Goal: Information Seeking & Learning: Learn about a topic

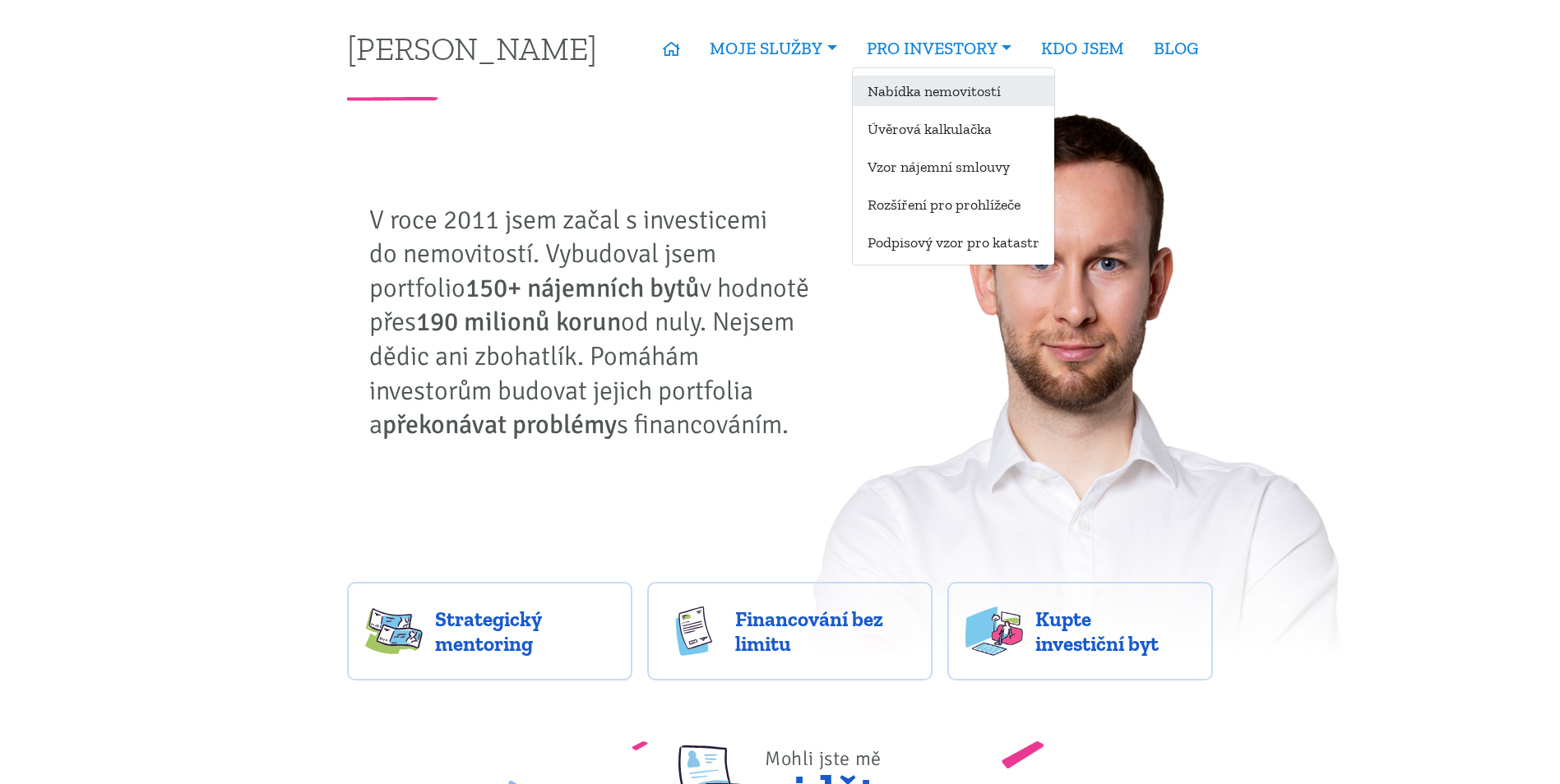
click at [952, 88] on link "Nabídka nemovitostí" at bounding box center [953, 91] width 202 height 30
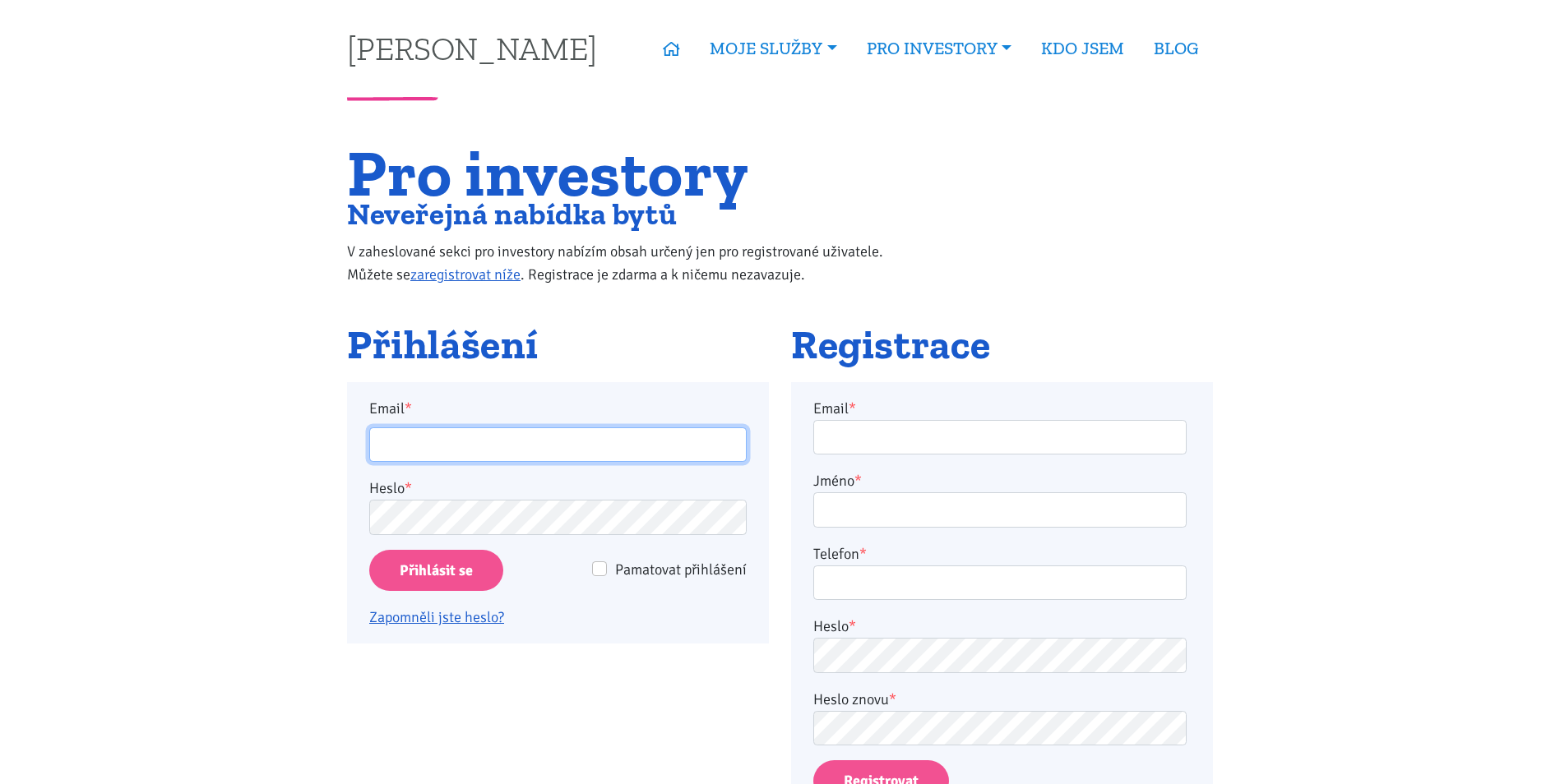
click at [520, 439] on input "Email *" at bounding box center [557, 445] width 377 height 35
type input "martinjakl88@gmail.com"
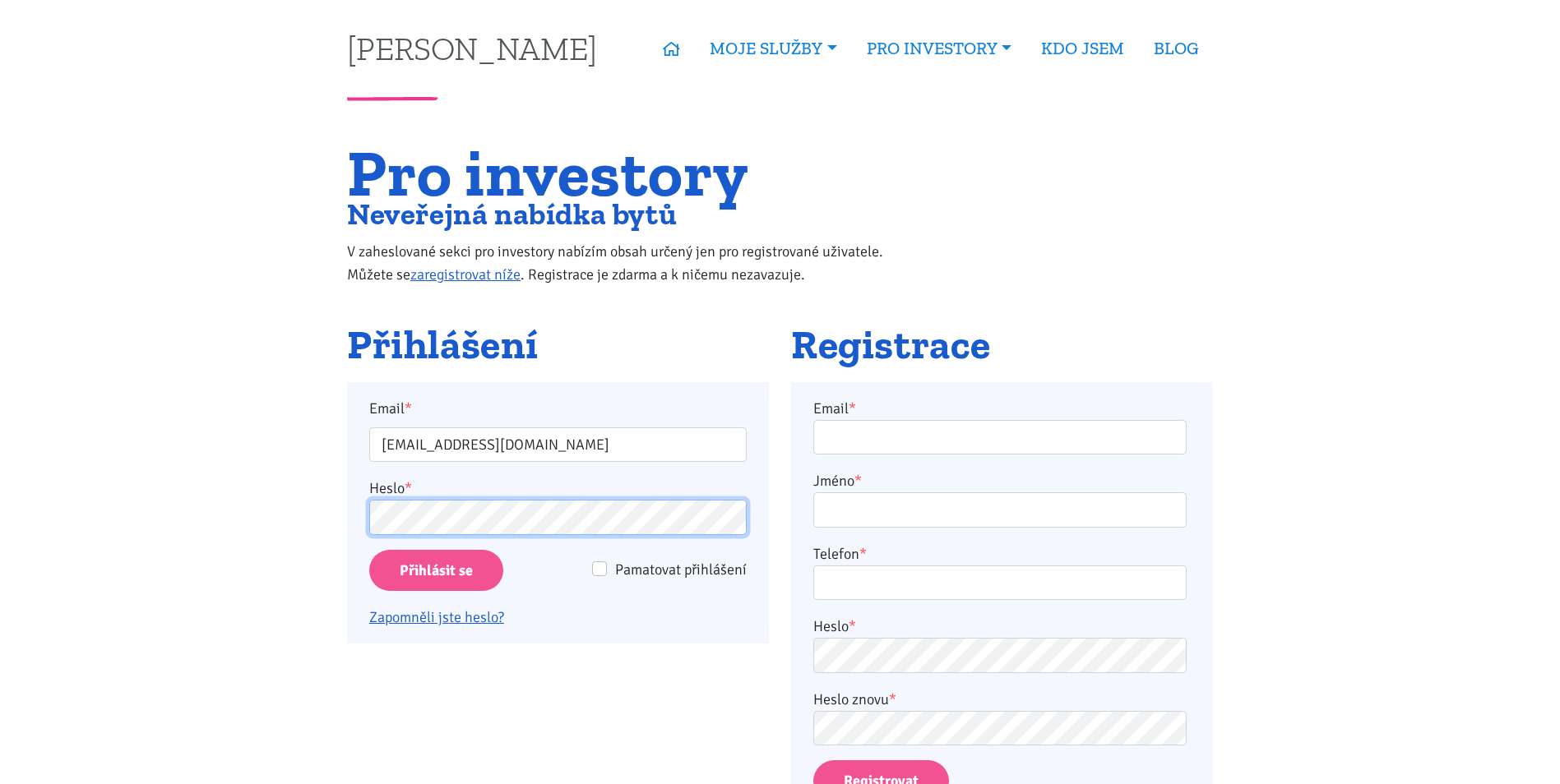
click at [369, 550] on input "Přihlásit se" at bounding box center [435, 571] width 134 height 42
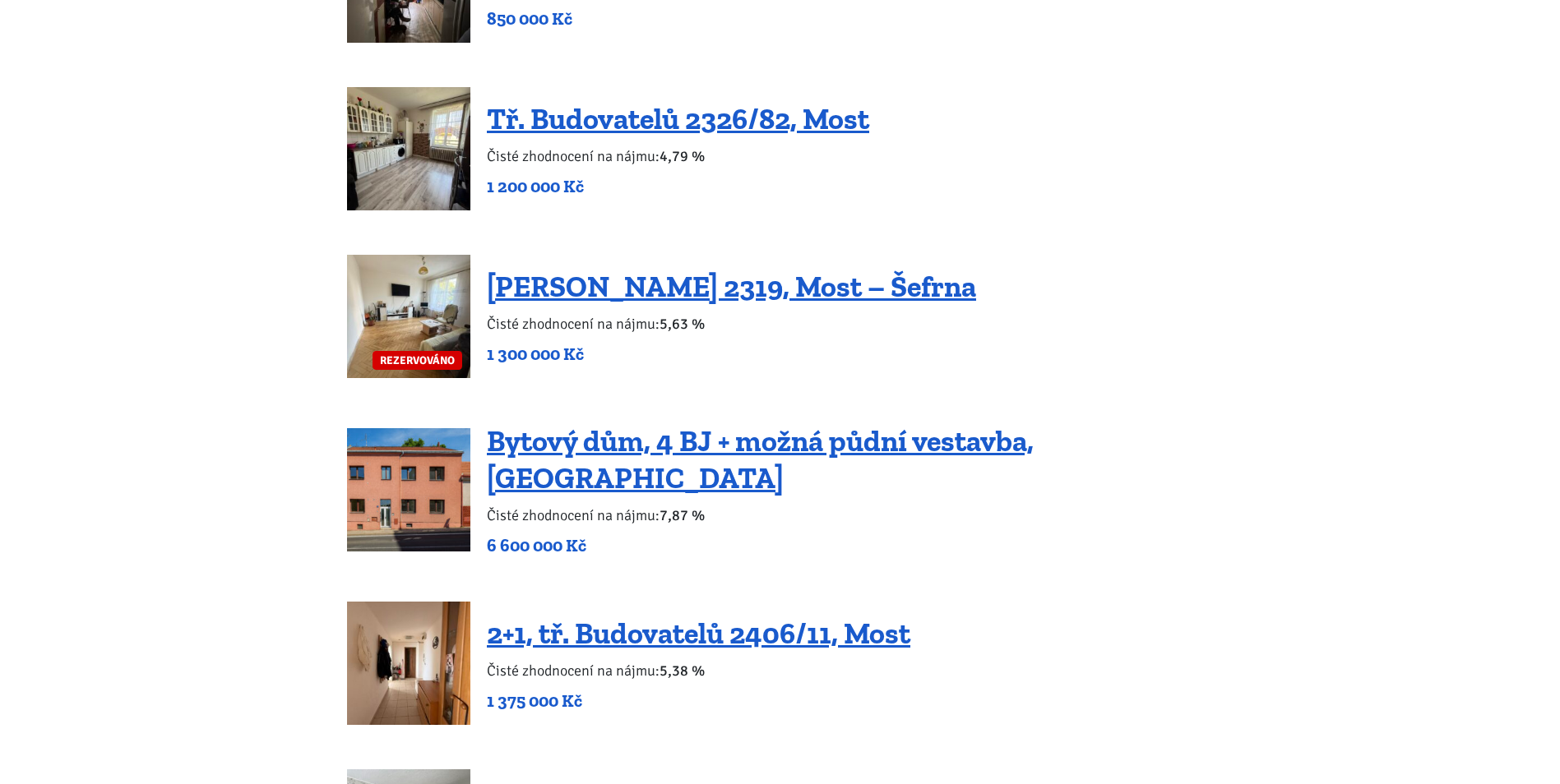
scroll to position [1726, 0]
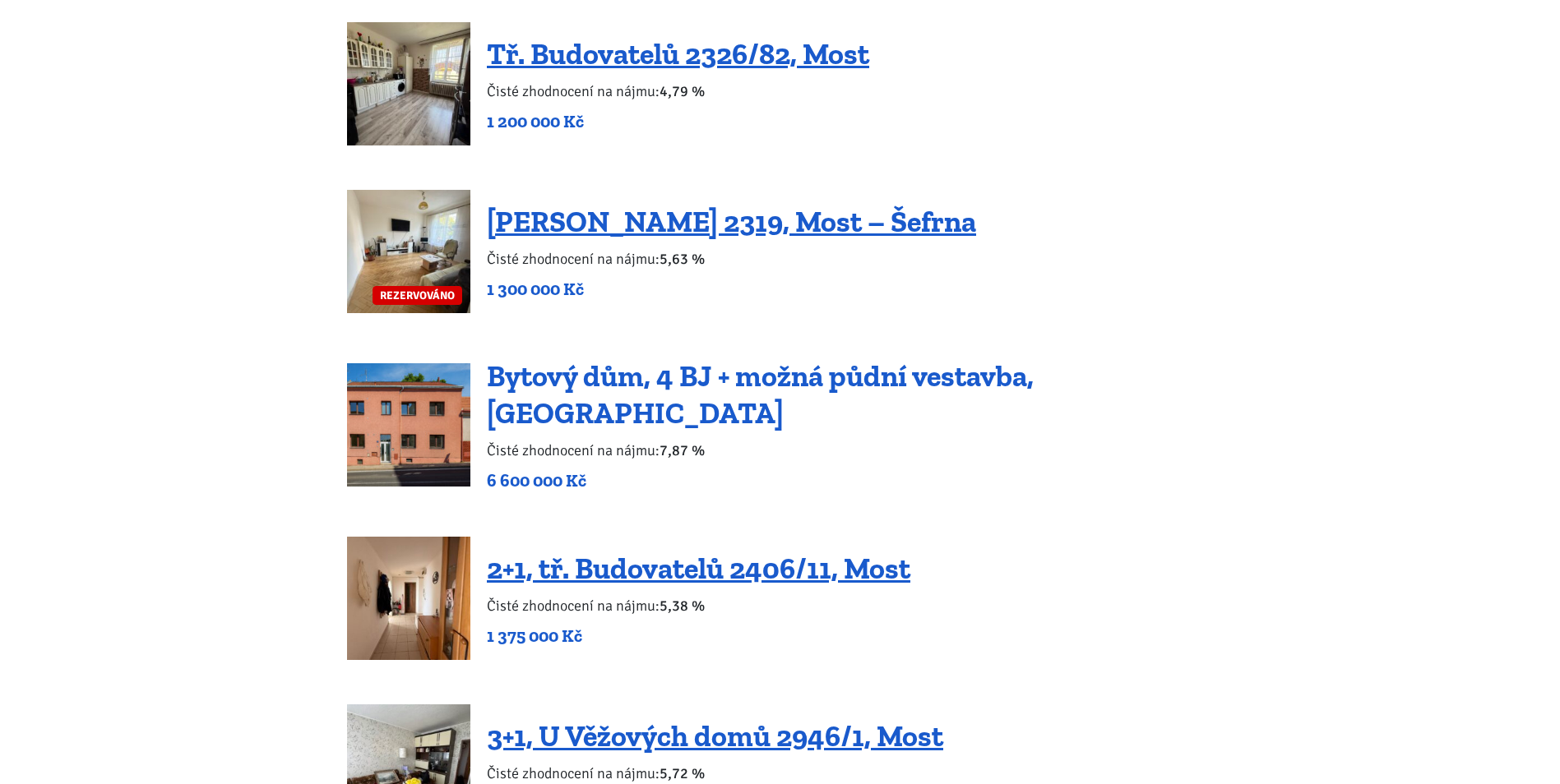
click at [668, 388] on link "Bytový dům, 4 BJ + možná půdní vestavba, [GEOGRAPHIC_DATA]" at bounding box center [760, 394] width 546 height 72
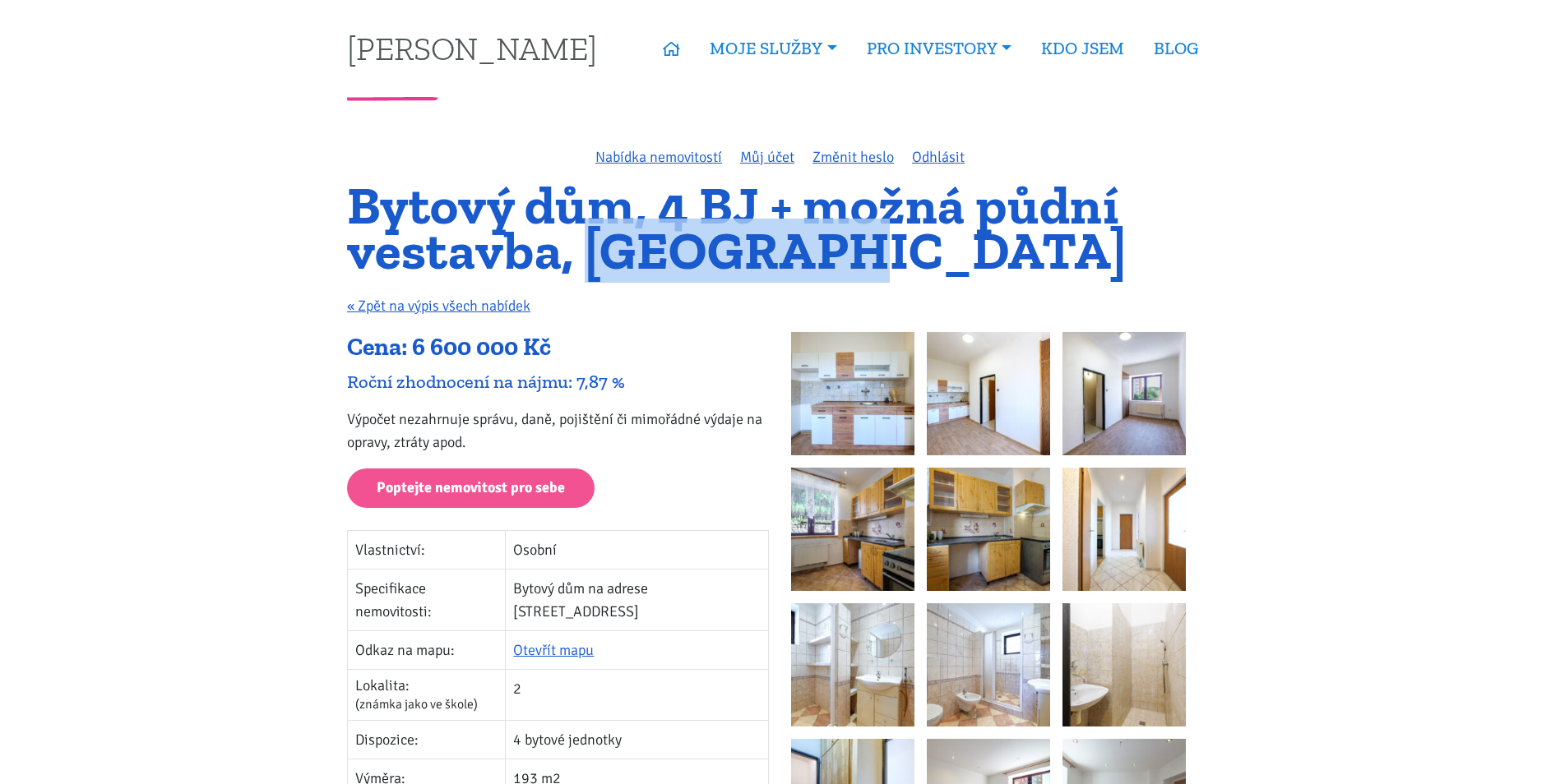
drag, startPoint x: 848, startPoint y: 241, endPoint x: 600, endPoint y: 249, distance: 248.1
click at [600, 249] on h1 "Bytový dům, 4 BJ + možná půdní vestavba, [GEOGRAPHIC_DATA]" at bounding box center [780, 228] width 866 height 90
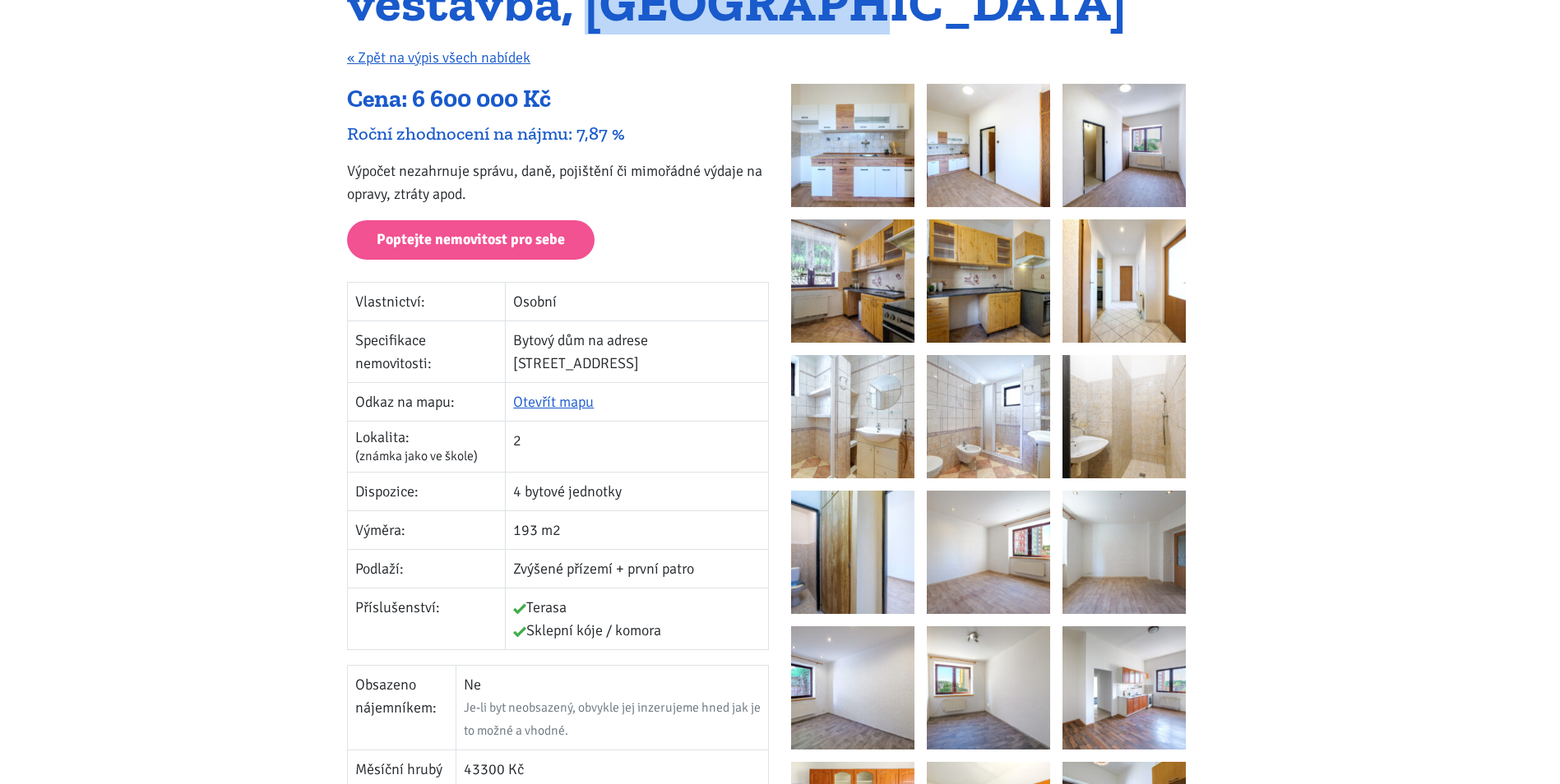
scroll to position [246, 0]
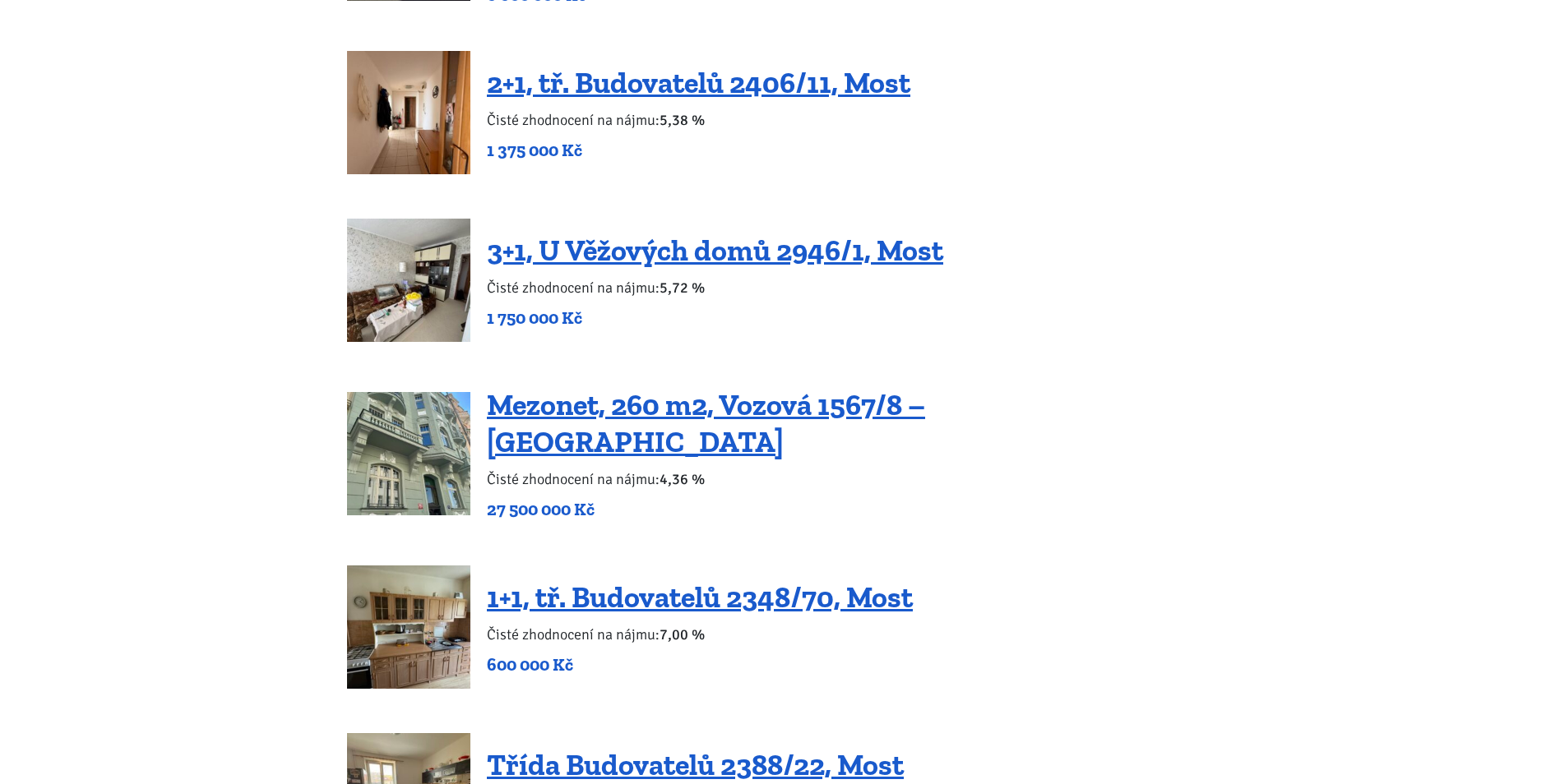
scroll to position [2213, 0]
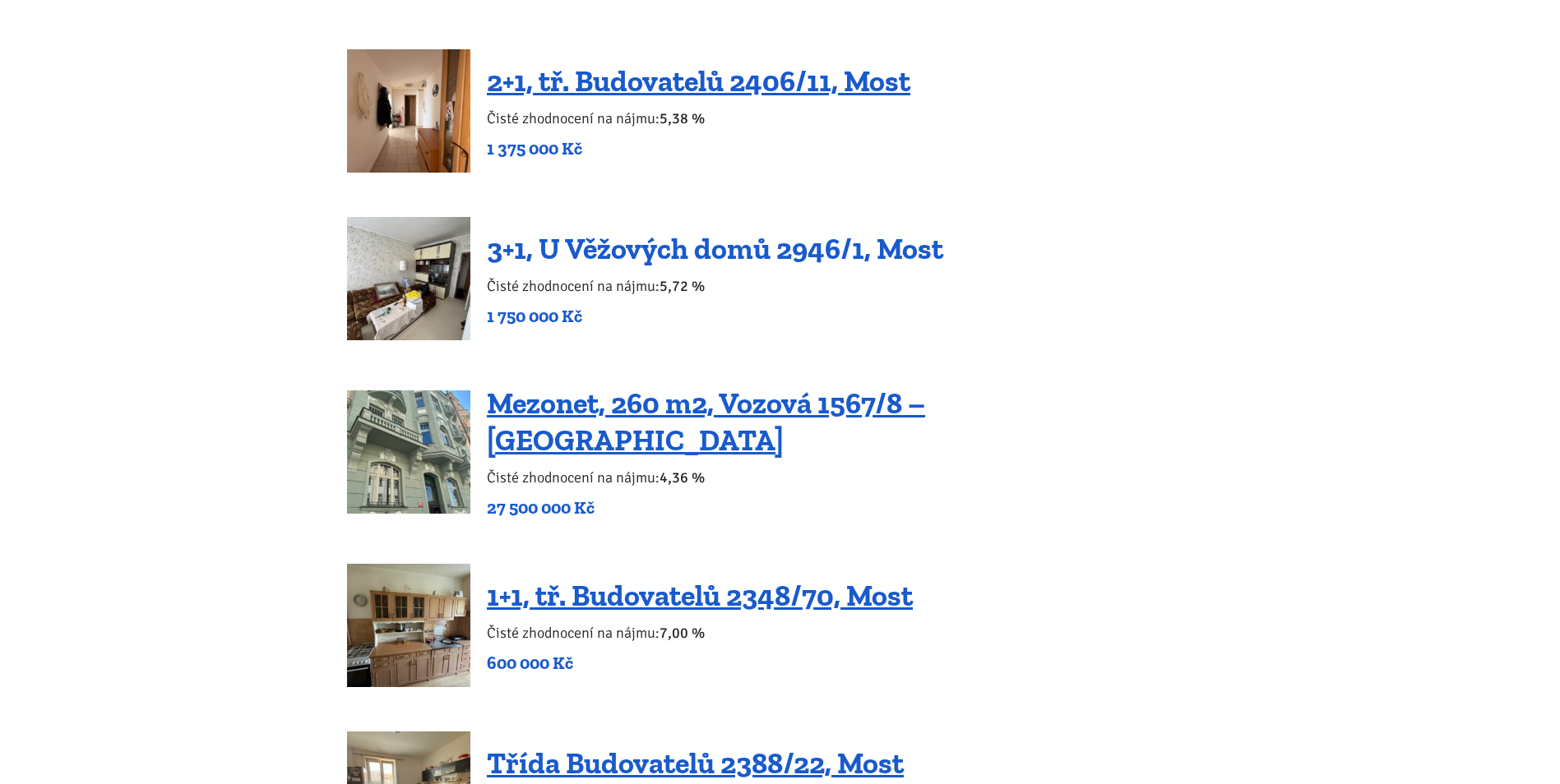
click at [646, 245] on link "3+1, U Věžových domů 2946/1, Most" at bounding box center [714, 249] width 456 height 35
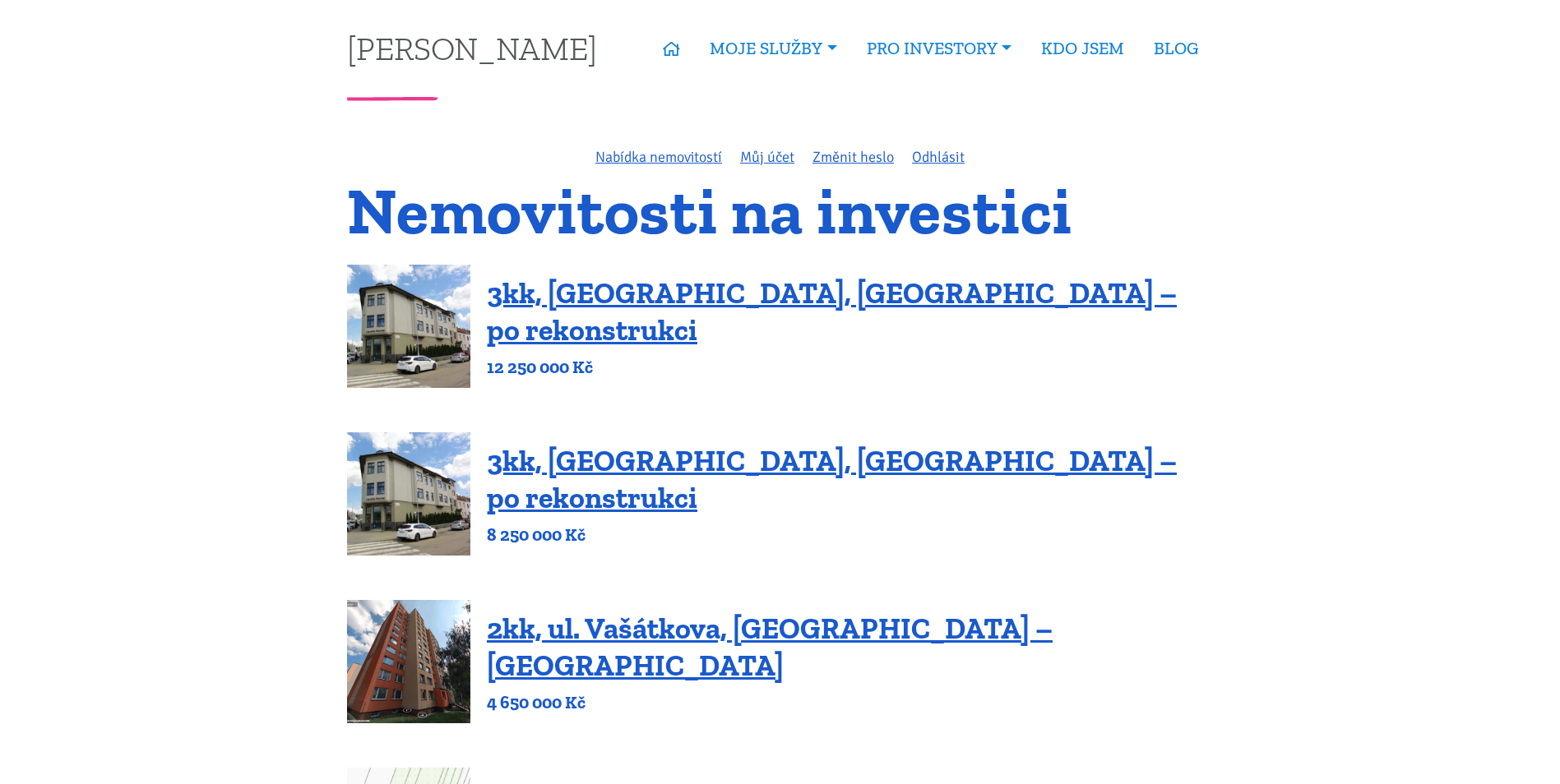
drag, startPoint x: 616, startPoint y: 515, endPoint x: 743, endPoint y: 124, distance: 411.1
